Goal: Find contact information: Find contact information

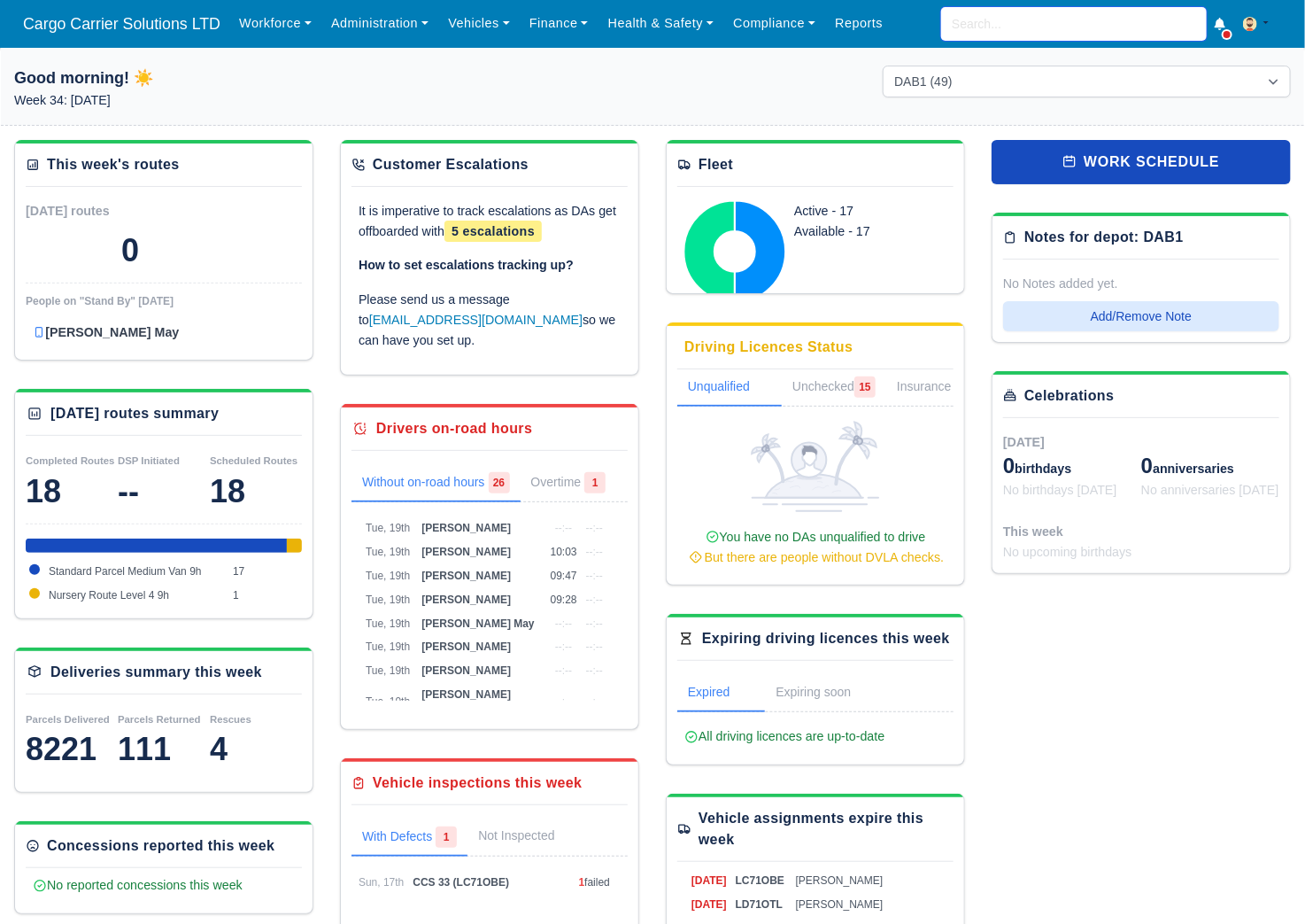
click at [1043, 33] on input "search" at bounding box center [1074, 23] width 265 height 34
type input "istv"
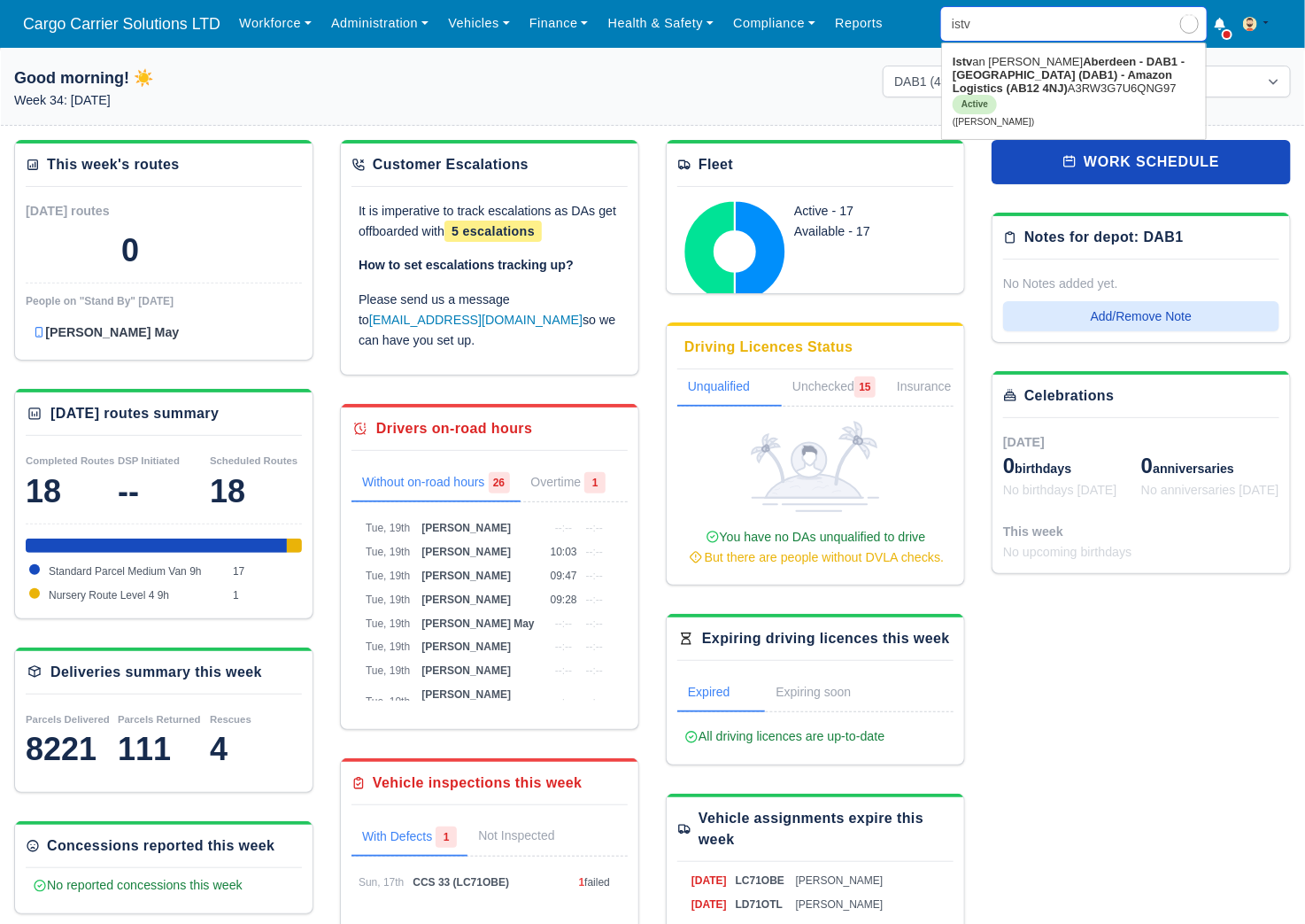
type input "istvan Kuczek"
click at [1004, 65] on link "Istv an Kuczek Aberdeen - DAB1 - Aberdeen (DAB1) - Amazon Logistics (AB12 4NJ) …" at bounding box center [1074, 91] width 264 height 87
type input "[PERSON_NAME]"
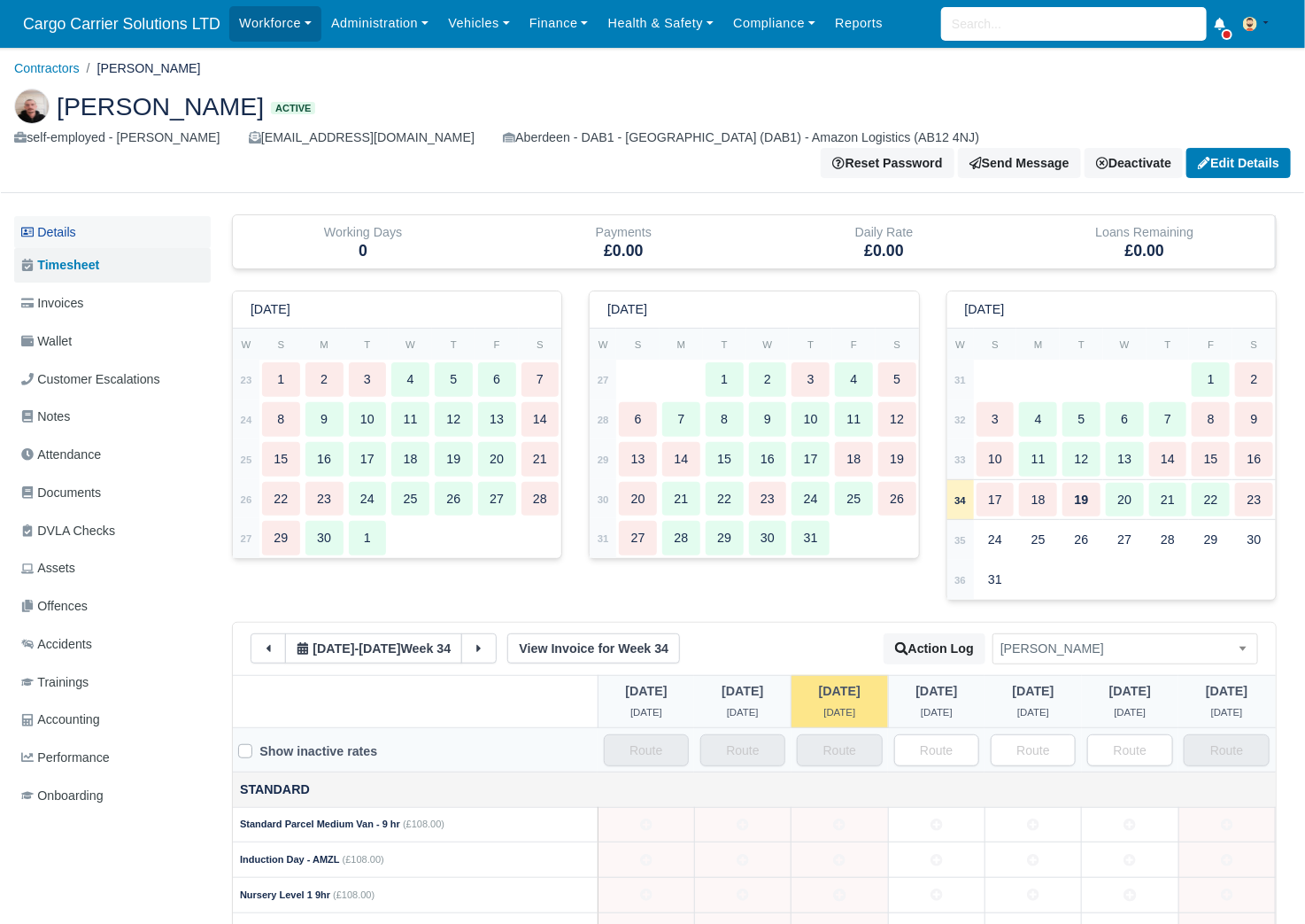
click at [56, 216] on link "Details" at bounding box center [113, 233] width 196 height 33
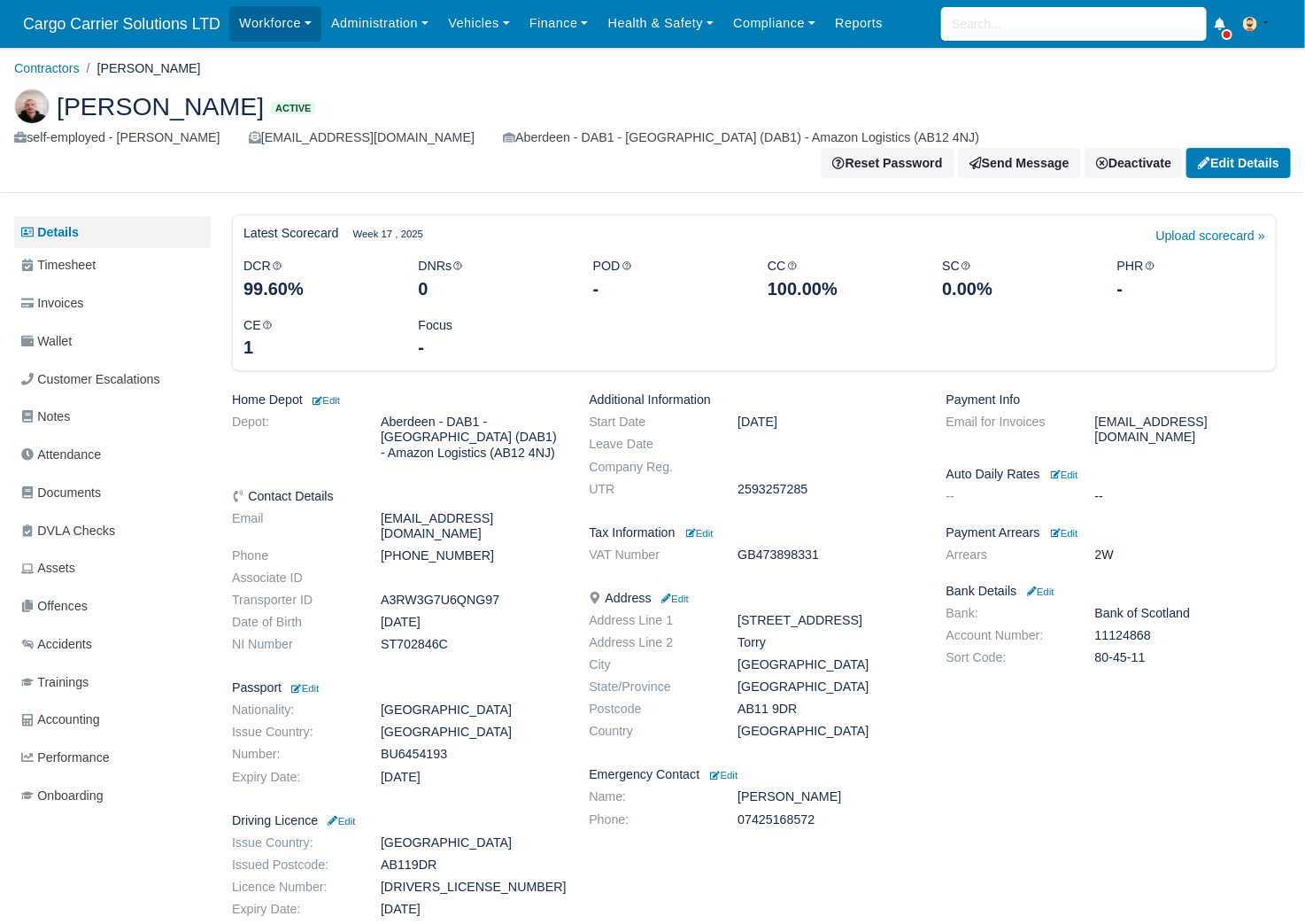
drag, startPoint x: 403, startPoint y: 507, endPoint x: 480, endPoint y: 509, distance: 77.0
click at [480, 548] on dd "+447413039205" at bounding box center [471, 556] width 208 height 15
